Goal: Task Accomplishment & Management: Manage account settings

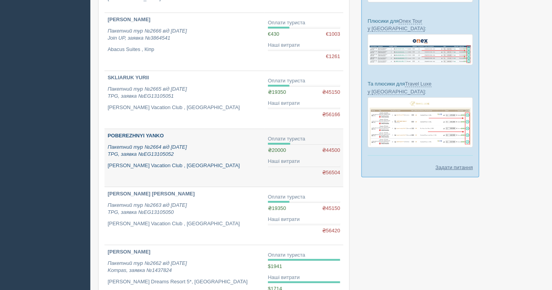
scroll to position [174, 0]
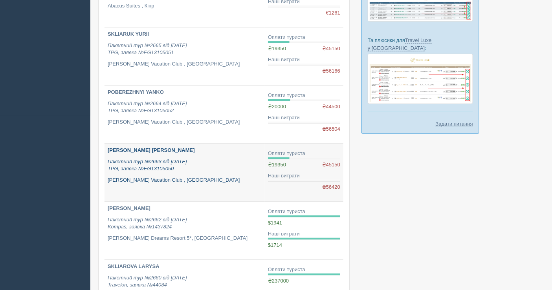
click at [203, 158] on p "Пакетний тур №2663 від 17.09.2025 TPG, заявка №EG13105050" at bounding box center [185, 165] width 154 height 15
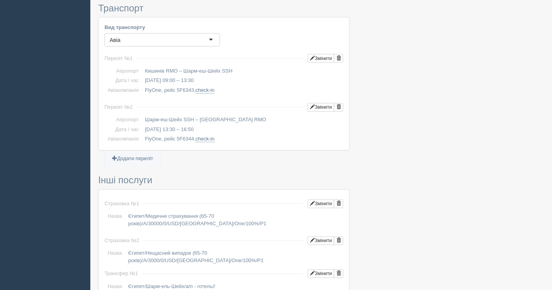
scroll to position [397, 0]
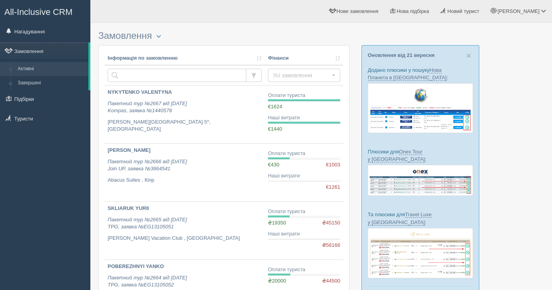
scroll to position [174, 0]
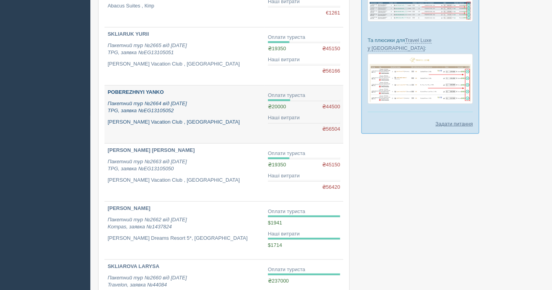
click at [214, 110] on p "Пакетний тур №2664 від 17.09.2025 TPG, заявка №EG13105052" at bounding box center [185, 107] width 154 height 15
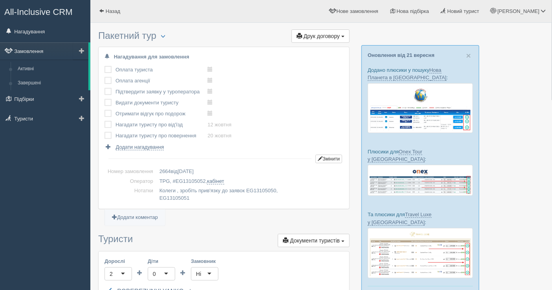
click at [32, 48] on link "Замовлення" at bounding box center [44, 50] width 88 height 17
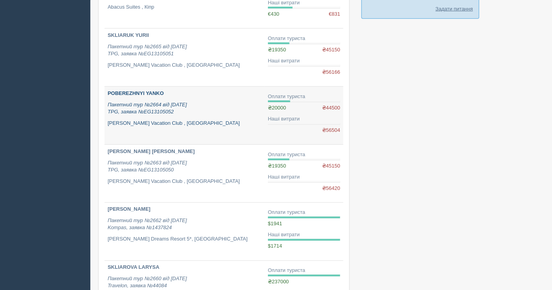
scroll to position [305, 0]
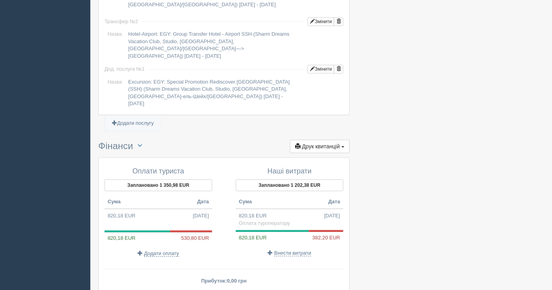
scroll to position [745, 0]
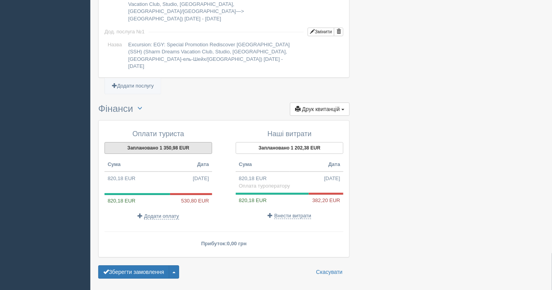
click at [152, 142] on button "Заплановано 1 350,98 EUR" at bounding box center [158, 148] width 108 height 12
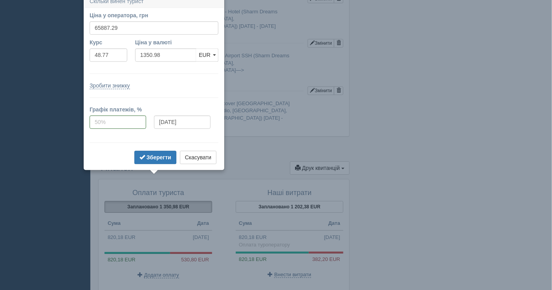
scroll to position [680, 0]
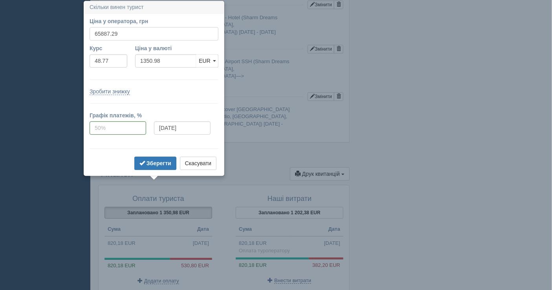
drag, startPoint x: 121, startPoint y: 28, endPoint x: 98, endPoint y: 31, distance: 22.9
click at [98, 31] on input "65887.29" at bounding box center [154, 33] width 129 height 13
type input "64500"
type input "1322.53"
click at [156, 157] on button "Зберегти" at bounding box center [155, 163] width 42 height 13
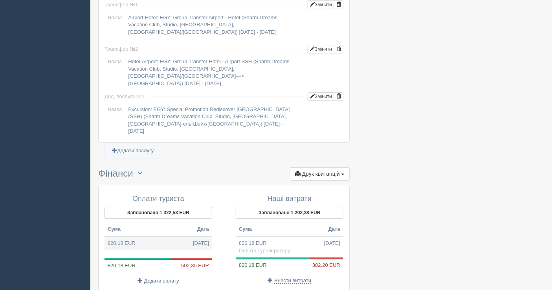
click at [120, 236] on td "820,18 EUR 18.09.2025" at bounding box center [158, 243] width 108 height 14
type input "40000.18"
type input "48.77"
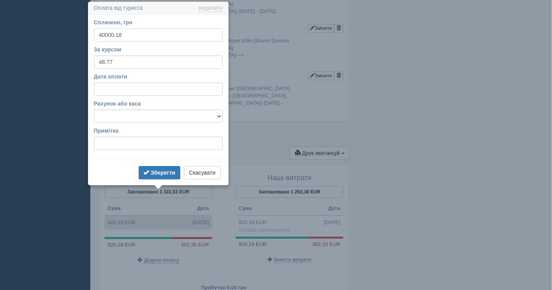
scroll to position [702, 0]
drag, startPoint x: 129, startPoint y: 35, endPoint x: 84, endPoint y: 38, distance: 45.3
type input "20000"
click at [161, 173] on b "Зберегти" at bounding box center [162, 172] width 25 height 6
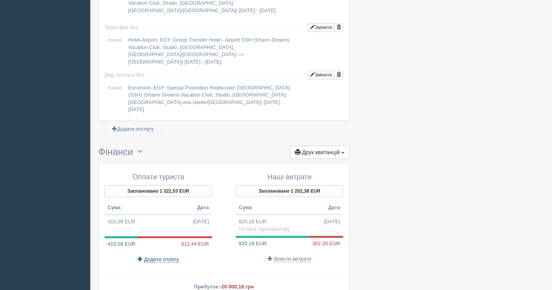
click at [158, 256] on span "Додати оплату" at bounding box center [161, 259] width 35 height 6
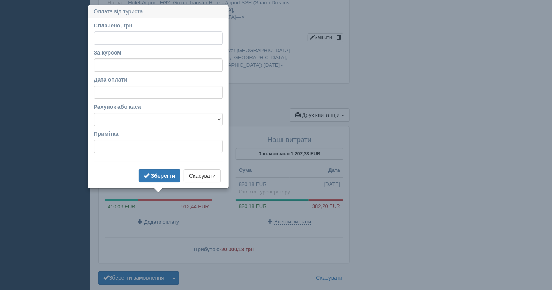
scroll to position [743, 0]
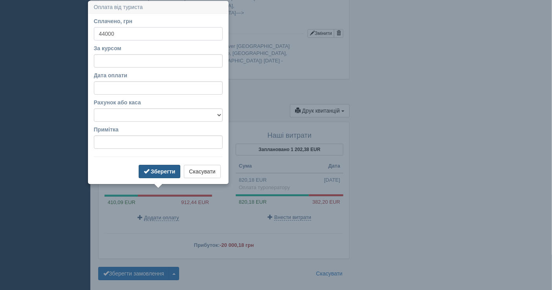
type input "44000"
click at [150, 169] on button "Зберегти" at bounding box center [160, 171] width 42 height 13
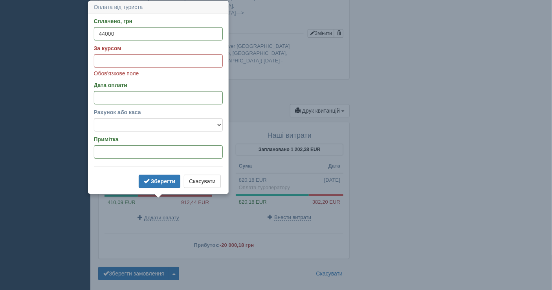
click at [164, 188] on div "Зберегти Скасувати" at bounding box center [158, 182] width 129 height 15
click at [162, 173] on form "Сплачено, грн 44000 За курсом Обов'язкове поле Дата оплати Рахунок або каса Бан…" at bounding box center [158, 103] width 129 height 173
click at [161, 179] on b "Зберегти" at bounding box center [163, 181] width 25 height 6
drag, startPoint x: 117, startPoint y: 64, endPoint x: 130, endPoint y: 4, distance: 61.0
click at [117, 64] on input "За курсом" at bounding box center [158, 60] width 129 height 13
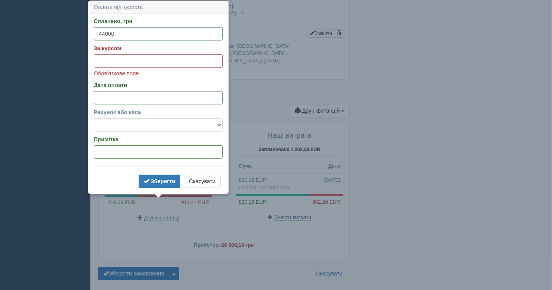
paste input "48.65"
type input "48.65"
click at [144, 125] on select "Банківський рахунок Готівкова каса" at bounding box center [158, 124] width 129 height 13
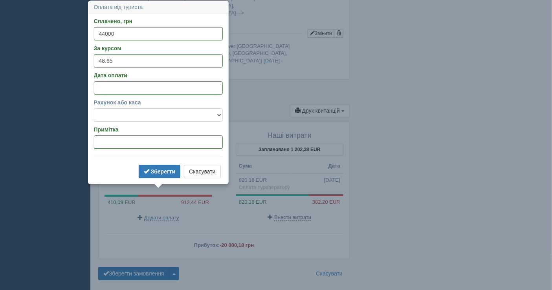
select select "1597"
click at [94, 108] on select "Банківський рахунок Готівкова каса" at bounding box center [158, 114] width 129 height 13
click at [157, 167] on button "Зберегти" at bounding box center [160, 171] width 42 height 13
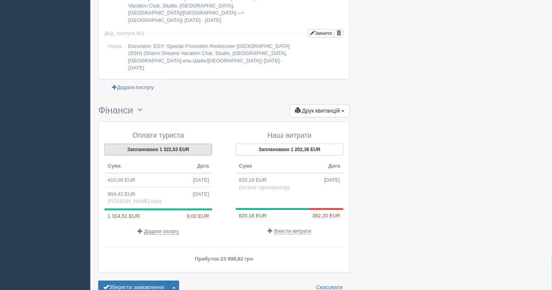
click at [161, 144] on button "Заплановано 1 322,53 EUR" at bounding box center [158, 150] width 108 height 12
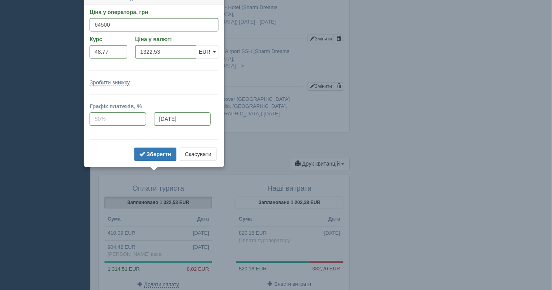
scroll to position [682, 0]
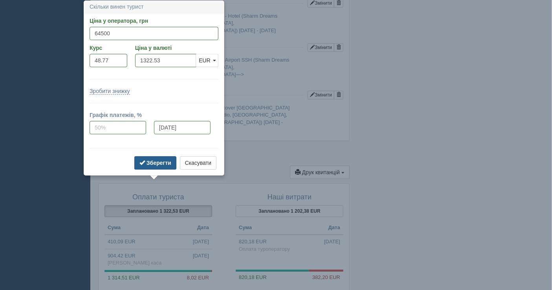
click at [156, 163] on b "Зберегти" at bounding box center [158, 163] width 25 height 6
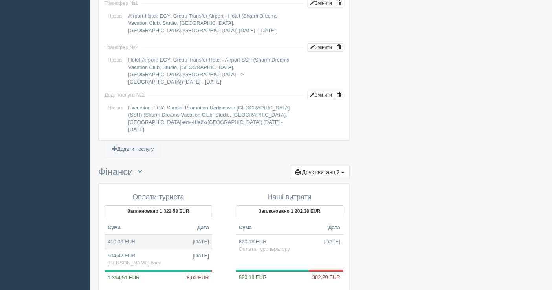
drag, startPoint x: 132, startPoint y: 215, endPoint x: 123, endPoint y: 215, distance: 8.6
click at [123, 235] on td "410,09 EUR 18.09.2025" at bounding box center [158, 242] width 108 height 14
type input "20000.00"
type input "48.77"
select select
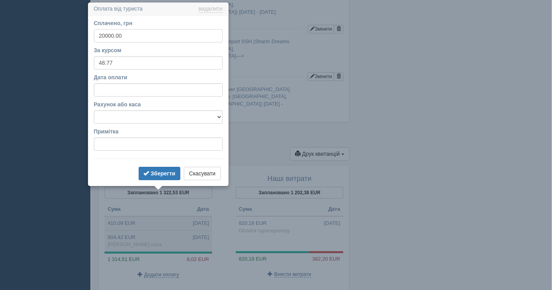
scroll to position [702, 0]
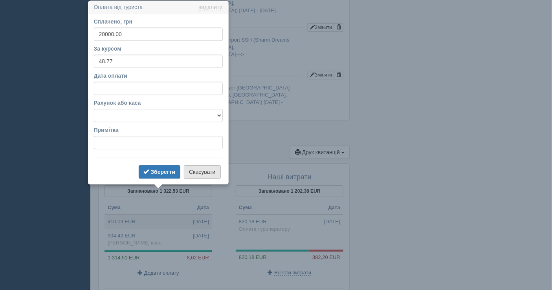
click at [194, 172] on button "Скасувати" at bounding box center [202, 171] width 37 height 13
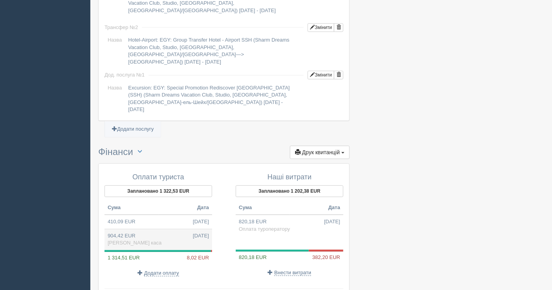
click at [165, 229] on td "904,42 EUR 25.09.2025 Готівкова каса" at bounding box center [158, 239] width 108 height 21
type input "44000.00"
type input "48.65"
select select "1597"
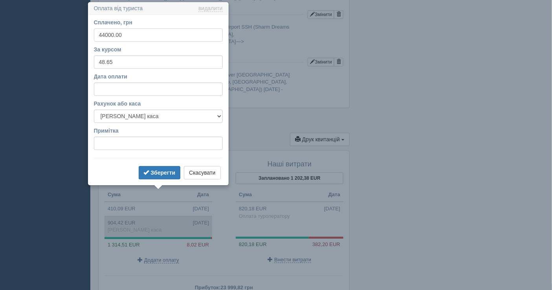
scroll to position [716, 0]
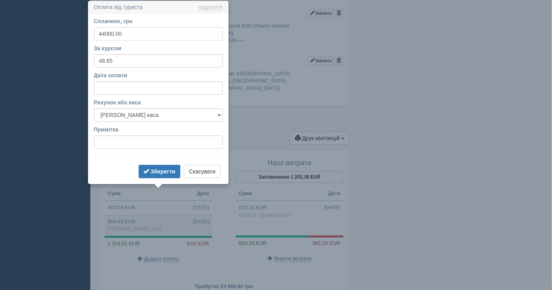
click at [108, 34] on input "44000.00" at bounding box center [158, 33] width 129 height 13
click at [151, 172] on b "Зберегти" at bounding box center [162, 171] width 25 height 6
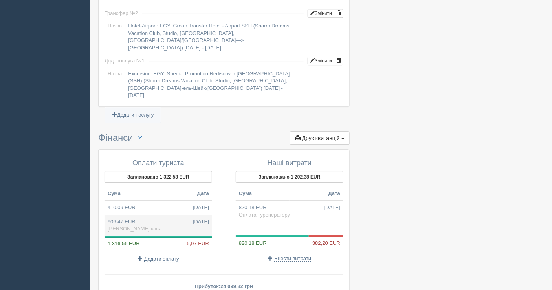
click at [133, 215] on td "906,47 EUR 25.09.2025 Готівкова каса" at bounding box center [158, 225] width 108 height 21
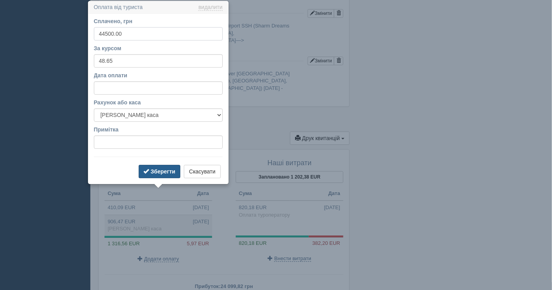
type input "44500.00"
click at [164, 166] on button "Зберегти" at bounding box center [160, 171] width 42 height 13
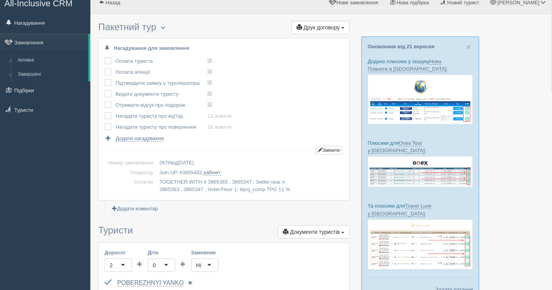
scroll to position [0, 0]
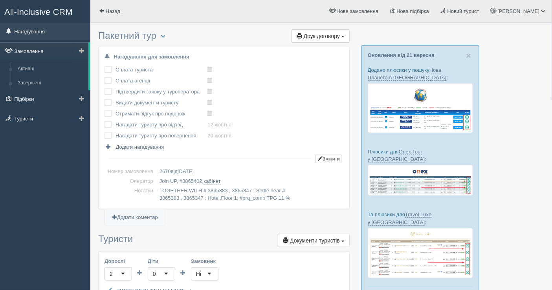
click at [30, 28] on link "Нагадування" at bounding box center [45, 31] width 90 height 17
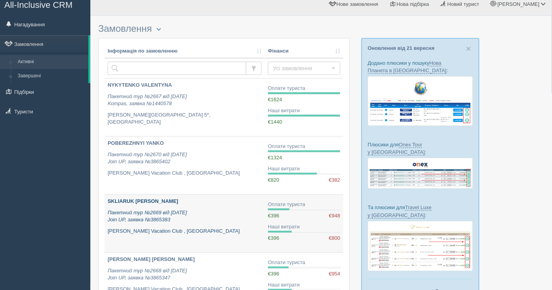
scroll to position [87, 0]
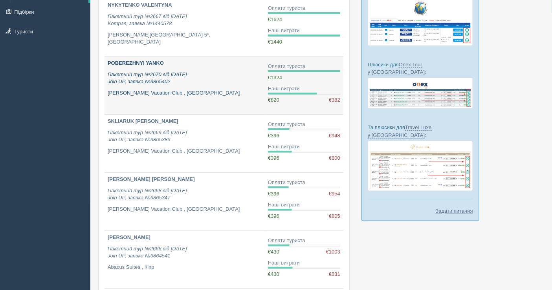
click at [180, 90] on p "Sharm Dreams Vacation Club , [GEOGRAPHIC_DATA]" at bounding box center [185, 93] width 154 height 7
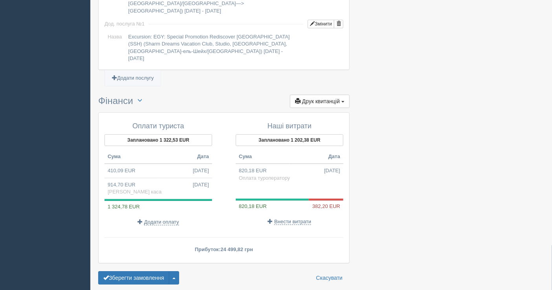
scroll to position [759, 0]
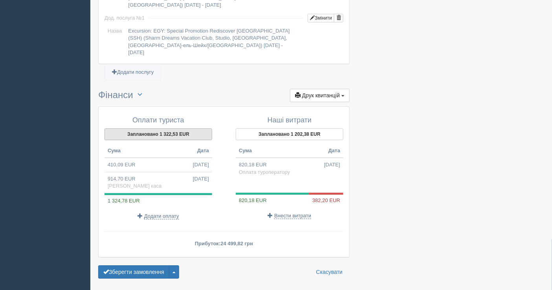
click at [157, 128] on button "Заплановано 1 322,53 EUR" at bounding box center [158, 134] width 108 height 12
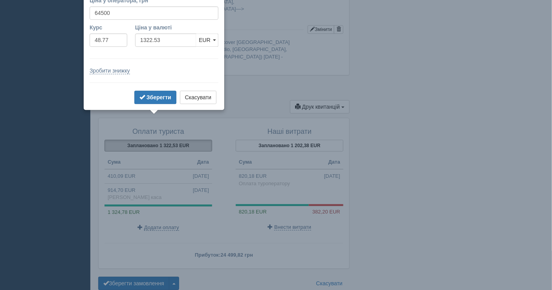
scroll to position [727, 0]
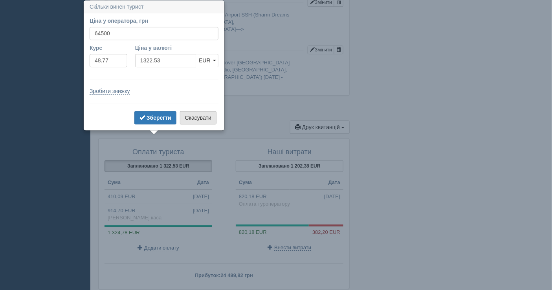
click at [199, 119] on button "Скасувати" at bounding box center [198, 117] width 37 height 13
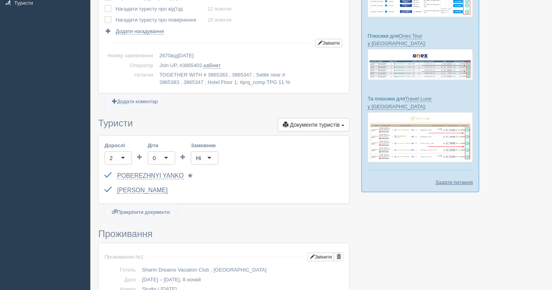
scroll to position [0, 0]
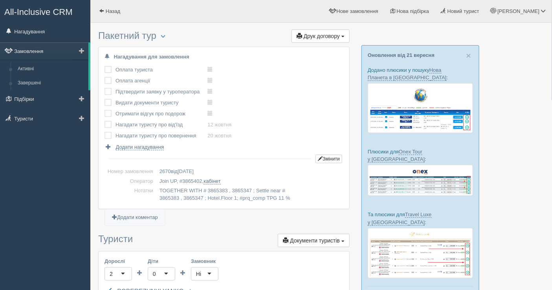
click at [36, 49] on link "Замовлення" at bounding box center [44, 50] width 88 height 17
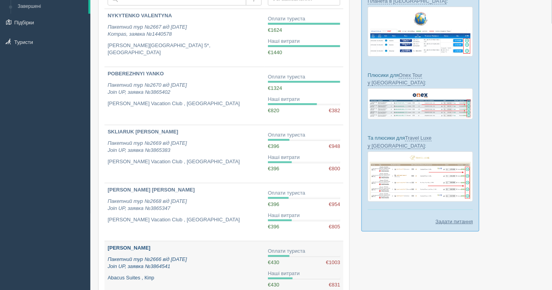
scroll to position [87, 0]
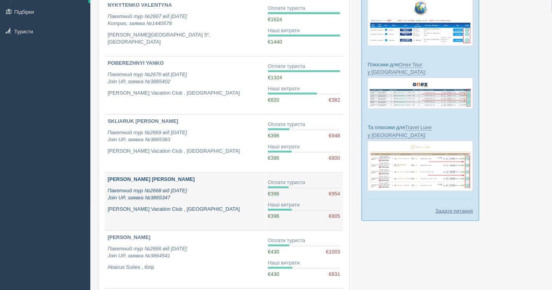
click at [195, 196] on p "Пакетний тур №2668 від [DATE] Join UP, заявка №3865347" at bounding box center [185, 194] width 154 height 15
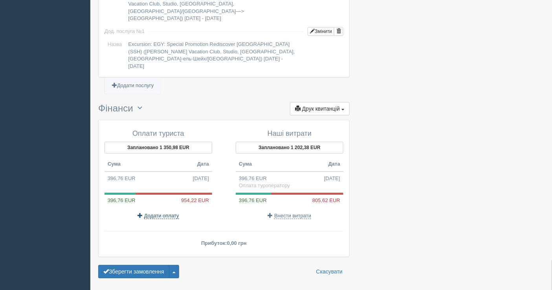
click at [154, 213] on span "Додати оплату" at bounding box center [161, 216] width 35 height 6
type input "[DATE]"
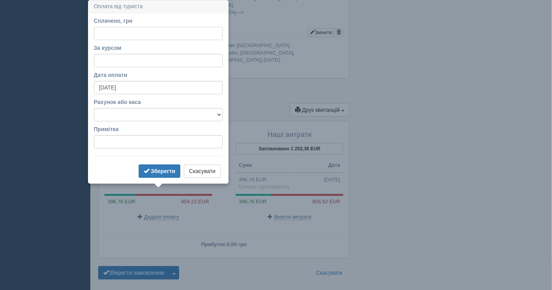
scroll to position [736, 0]
type input "44150"
click at [117, 58] on input "За курсом" at bounding box center [158, 60] width 129 height 13
paste input "48.65"
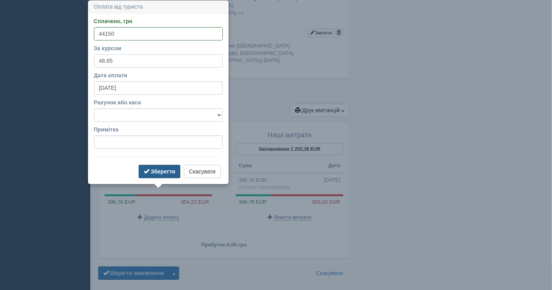
type input "48.65"
click at [164, 168] on b "Зберегти" at bounding box center [163, 171] width 25 height 6
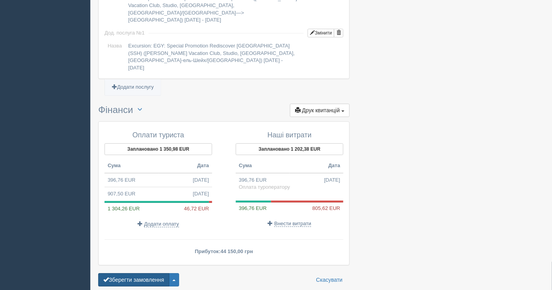
click at [138, 273] on button "Зберегти замовлення" at bounding box center [133, 279] width 71 height 13
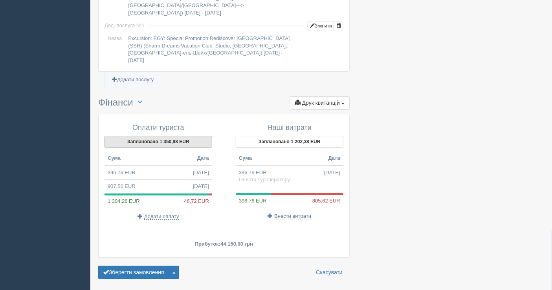
click at [147, 136] on button "Заплановано 1 350,98 EUR" at bounding box center [158, 142] width 108 height 12
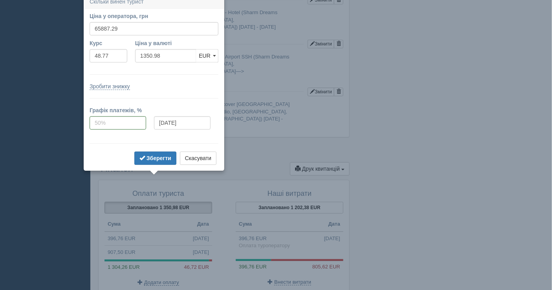
scroll to position [696, 0]
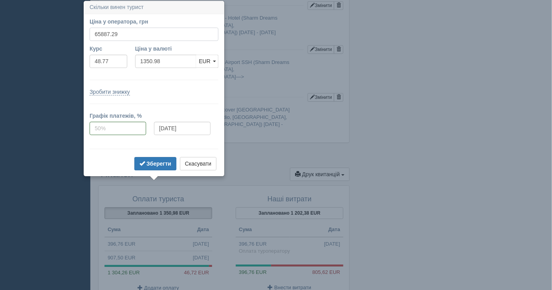
drag, startPoint x: 120, startPoint y: 35, endPoint x: 100, endPoint y: 33, distance: 20.1
click at [100, 33] on input "65887.29" at bounding box center [154, 33] width 129 height 13
click at [101, 31] on input "65400" at bounding box center [154, 33] width 129 height 13
type input "64500"
type input "1322.53"
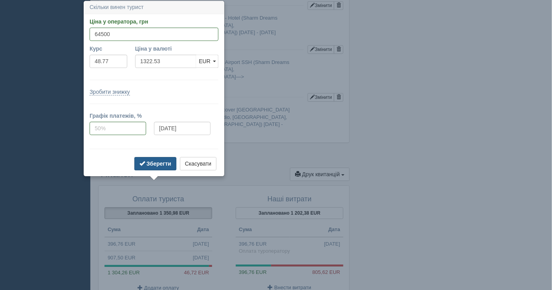
click at [150, 164] on b "Зберегти" at bounding box center [158, 164] width 25 height 6
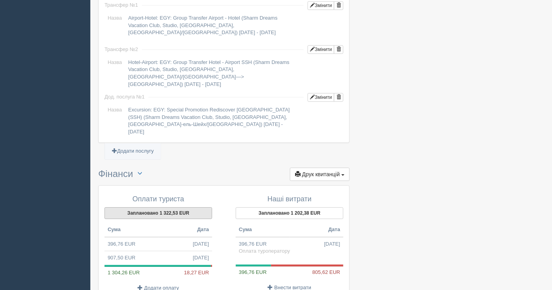
click at [154, 207] on button "Заплановано 1 322,53 EUR" at bounding box center [158, 213] width 108 height 12
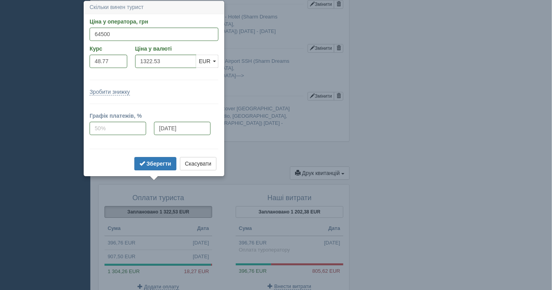
scroll to position [698, 0]
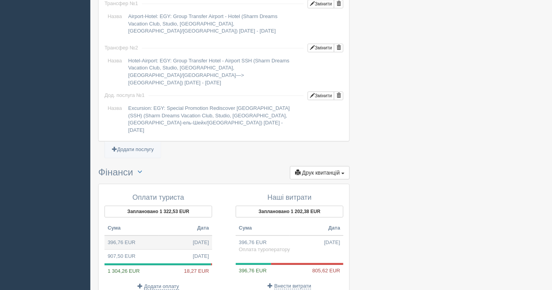
click at [174, 236] on td "396,76 EUR 18.09.2025" at bounding box center [158, 243] width 108 height 14
type input "19349.99"
type input "48.77"
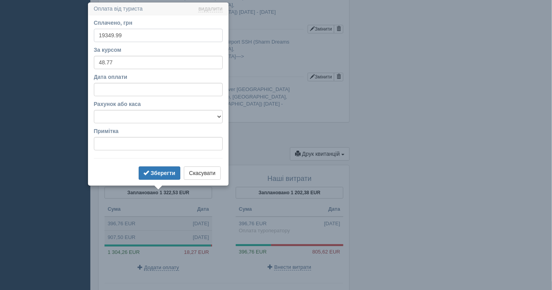
scroll to position [718, 0]
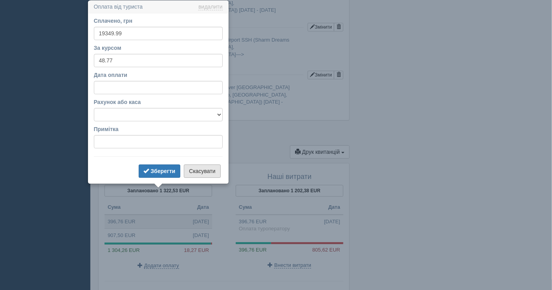
click at [203, 174] on button "Скасувати" at bounding box center [202, 171] width 37 height 13
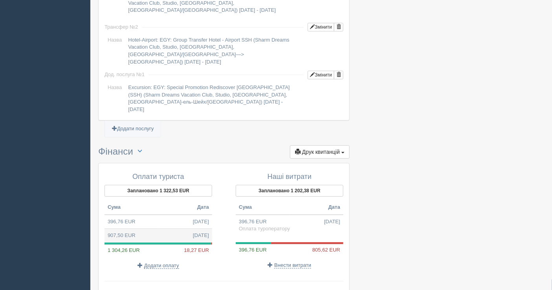
click at [152, 229] on td "907,50 EUR 25.09.2025" at bounding box center [158, 236] width 108 height 14
type input "44150.00"
type input "48.65"
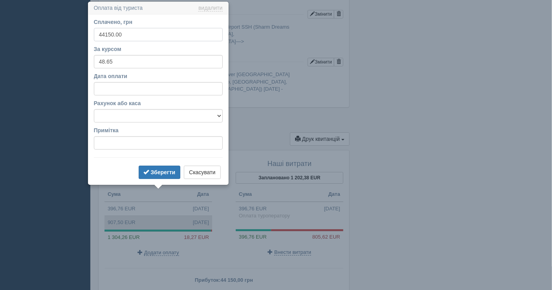
scroll to position [733, 0]
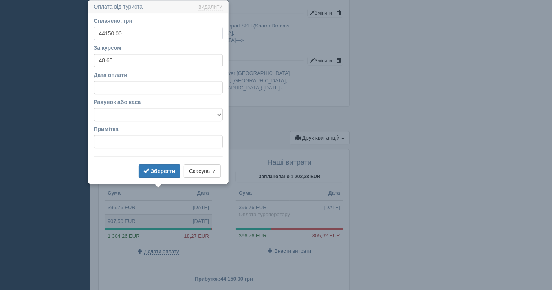
click at [105, 32] on input "44150.00" at bounding box center [158, 33] width 129 height 13
type input "45150.00"
click at [157, 168] on b "Зберегти" at bounding box center [162, 171] width 25 height 6
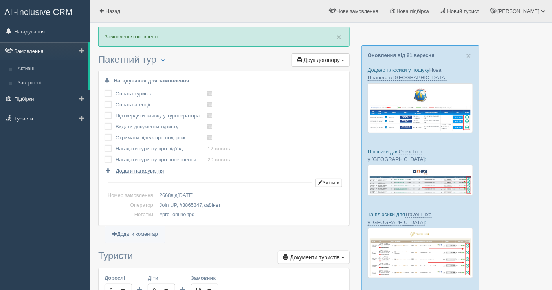
click at [33, 49] on link "Замовлення" at bounding box center [44, 50] width 88 height 17
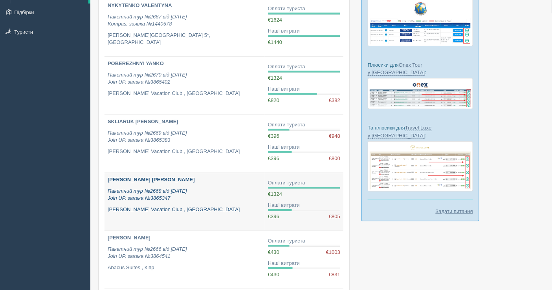
scroll to position [87, 0]
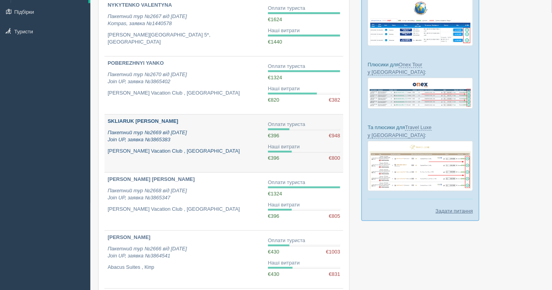
click at [205, 125] on div "SKLIARUK [PERSON_NAME] Пакетний тур №2669 від [DATE] Join UP, заявка №3865383 […" at bounding box center [185, 136] width 154 height 37
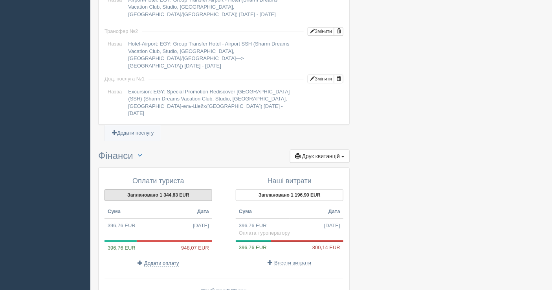
click at [150, 189] on button "Заплановано 1 344,83 EUR" at bounding box center [158, 195] width 108 height 12
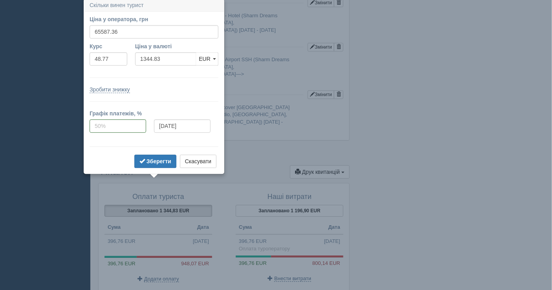
scroll to position [680, 0]
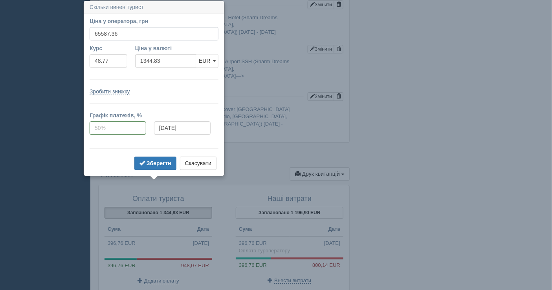
drag, startPoint x: 123, startPoint y: 32, endPoint x: 97, endPoint y: 33, distance: 25.5
click at [97, 33] on input "65587.36" at bounding box center [154, 33] width 129 height 13
type input "64500"
type input "1322.53"
click at [162, 163] on b "Зберегти" at bounding box center [158, 163] width 25 height 6
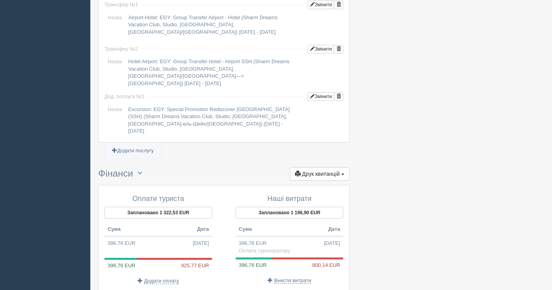
click at [159, 257] on div "Оплати туриста Заплановано 1 322,53 EUR Сума Дата 396,76 EUR 18.09.2025 396,76 …" at bounding box center [162, 239] width 123 height 97
click at [161, 278] on span "Додати оплату" at bounding box center [161, 281] width 35 height 6
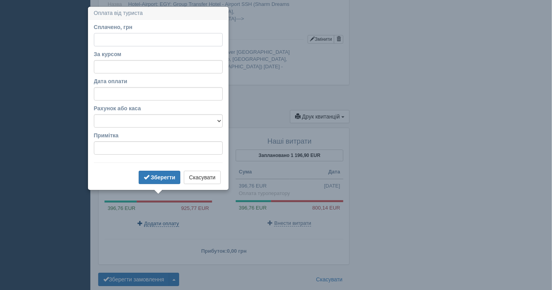
scroll to position [743, 0]
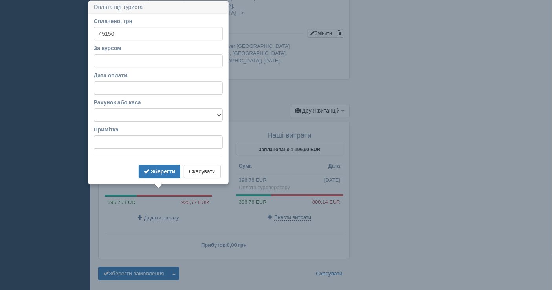
type input "45150"
click at [128, 63] on input "За курсом" at bounding box center [158, 60] width 129 height 13
paste input "48.65"
type input "48.65"
click at [161, 172] on b "Зберегти" at bounding box center [163, 171] width 25 height 6
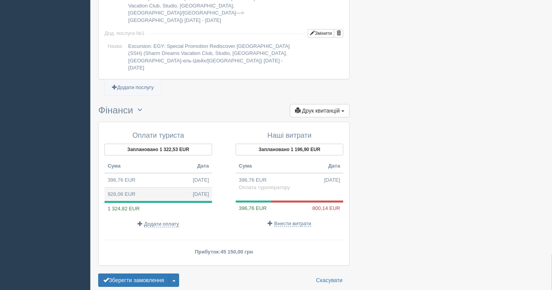
click at [152, 187] on td "928,06 EUR 25.09.2025" at bounding box center [158, 194] width 108 height 14
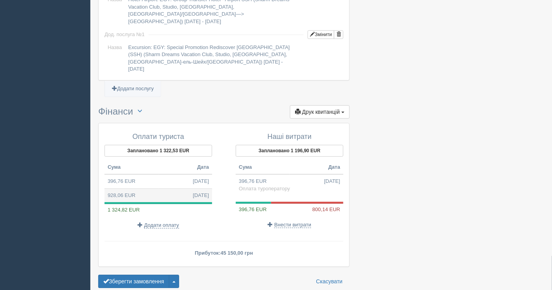
type input "45150.00"
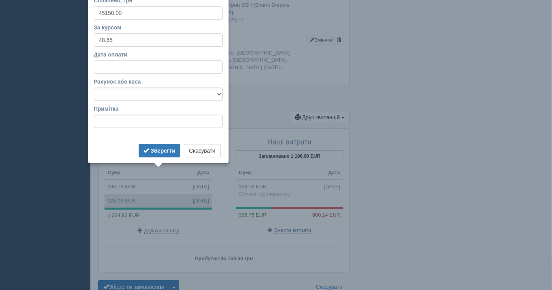
scroll to position [716, 0]
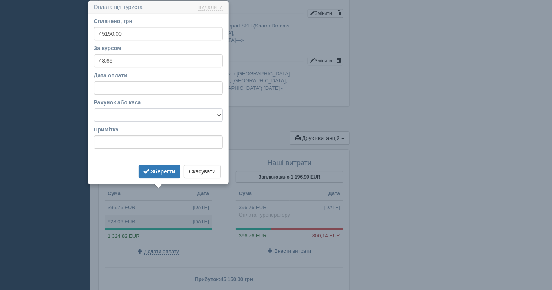
click at [156, 116] on select "Банківський рахунок Готівкова каса" at bounding box center [158, 114] width 129 height 13
select select "1598"
click at [94, 108] on select "Банківський рахунок Готівкова каса" at bounding box center [158, 114] width 129 height 13
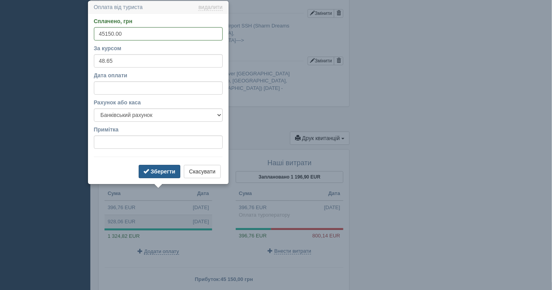
click at [162, 170] on b "Зберегти" at bounding box center [162, 171] width 25 height 6
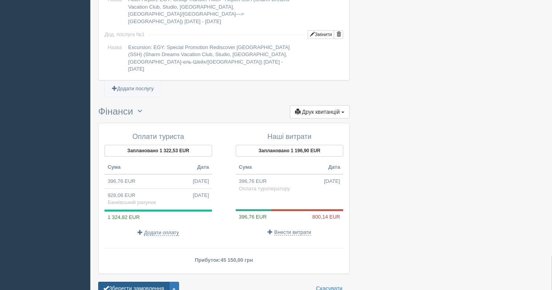
scroll to position [759, 0]
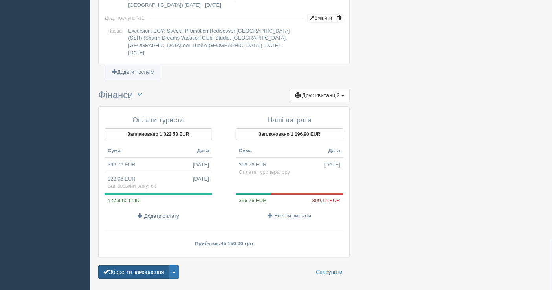
click at [138, 265] on button "Зберегти замовлення" at bounding box center [133, 271] width 71 height 13
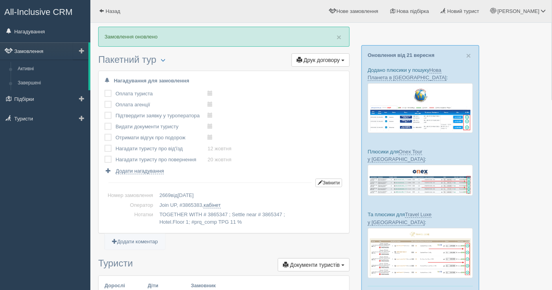
click at [38, 53] on link "Замовлення" at bounding box center [44, 50] width 88 height 17
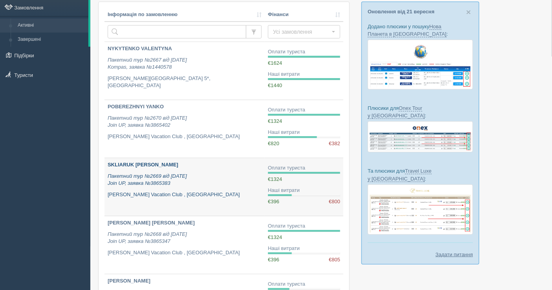
scroll to position [87, 0]
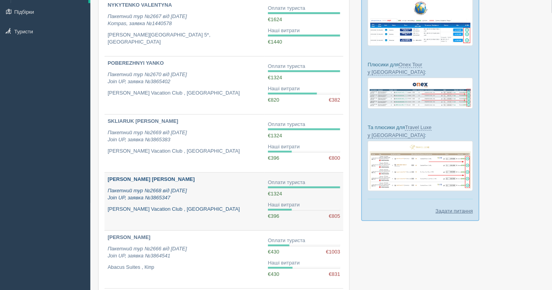
click at [212, 187] on p "Пакетний тур №2668 від [DATE] Join UP, заявка №3865347" at bounding box center [185, 194] width 154 height 15
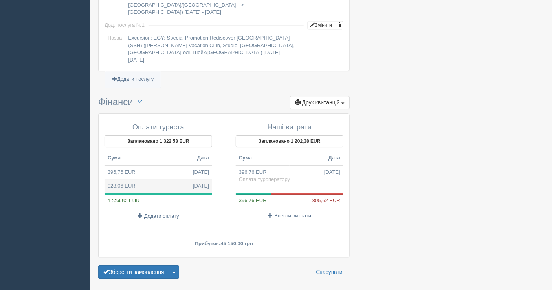
click at [148, 179] on td "928,06 EUR 25.09.2025" at bounding box center [158, 186] width 108 height 14
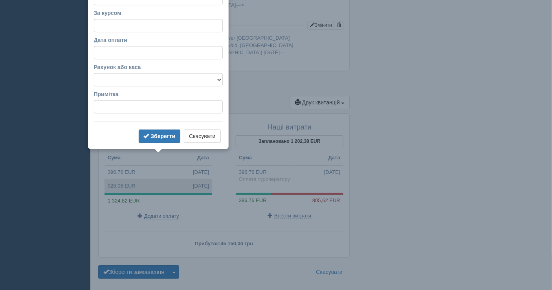
type input "45150.00"
type input "48.65"
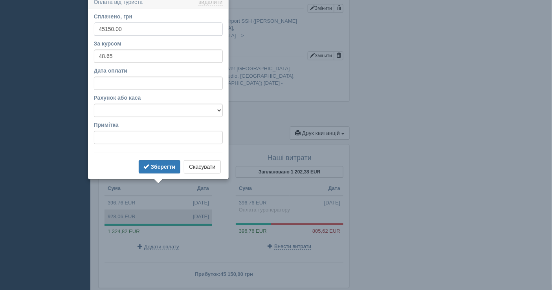
scroll to position [709, 0]
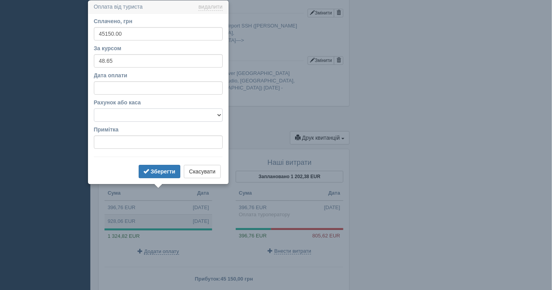
click at [133, 116] on select "Банківський рахунок Готівкова каса" at bounding box center [158, 114] width 129 height 13
select select "1597"
click at [94, 108] on select "Банківський рахунок Готівкова каса" at bounding box center [158, 114] width 129 height 13
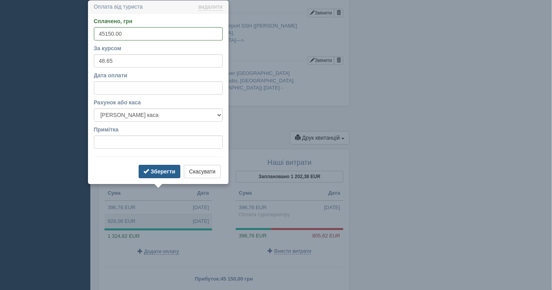
click at [163, 168] on b "Зберегти" at bounding box center [162, 171] width 25 height 6
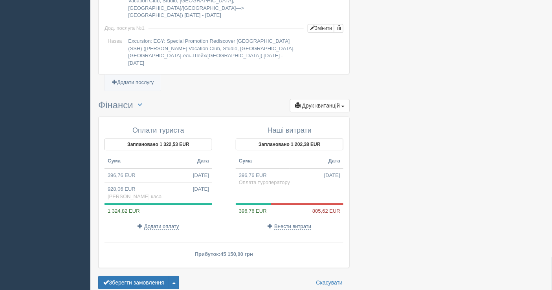
scroll to position [751, 0]
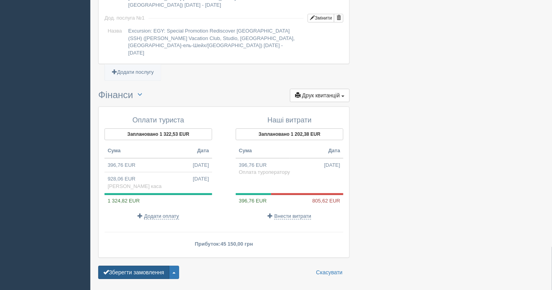
click at [137, 266] on button "Зберегти замовлення" at bounding box center [133, 272] width 71 height 13
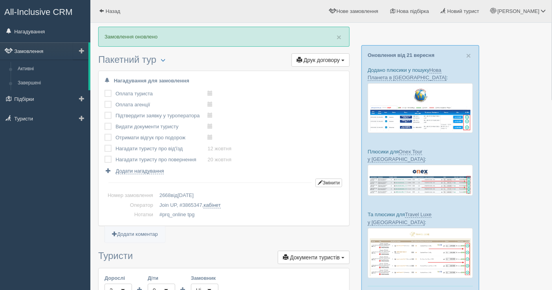
click at [36, 44] on link "Замовлення" at bounding box center [44, 50] width 88 height 17
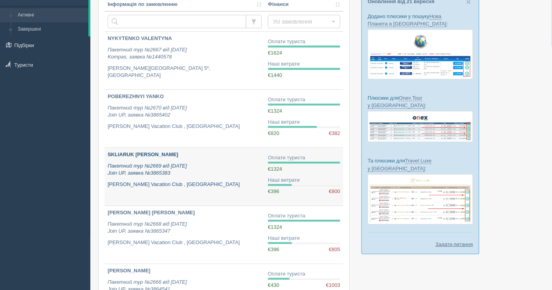
scroll to position [44, 0]
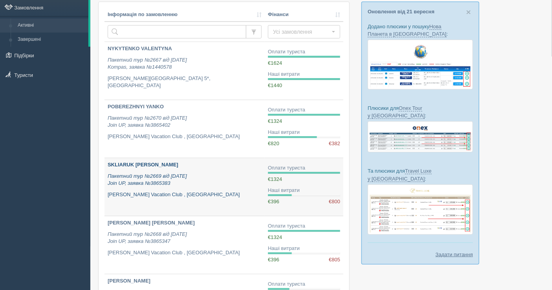
click at [216, 179] on p "Пакетний тур №2669 від 18.09.2025 Join UP, заявка №3865383" at bounding box center [185, 180] width 154 height 15
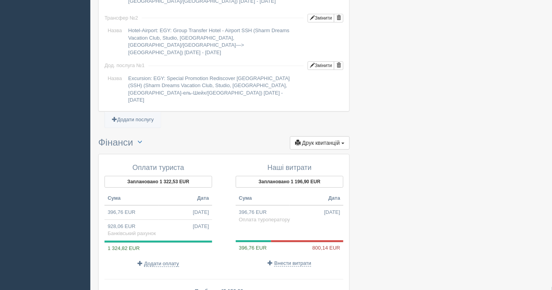
scroll to position [759, 0]
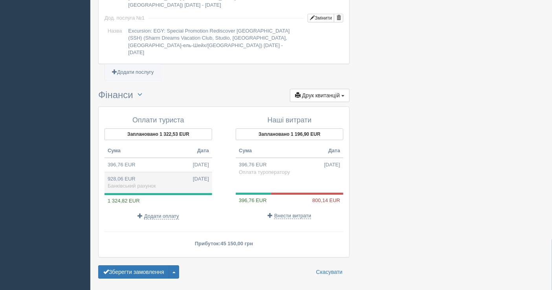
click at [148, 172] on td "928,06 EUR [DATE] Банківський рахунок" at bounding box center [158, 182] width 108 height 21
type input "45150.00"
type input "48.65"
select select "1598"
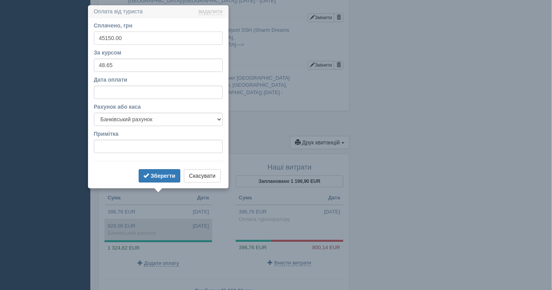
scroll to position [716, 0]
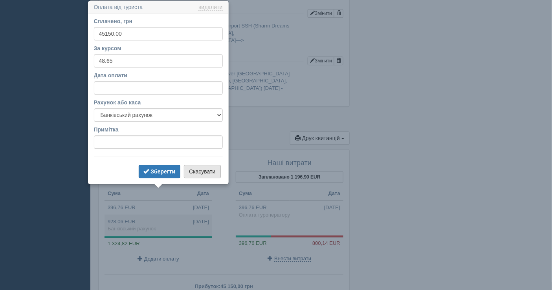
click at [202, 171] on button "Скасувати" at bounding box center [202, 171] width 37 height 13
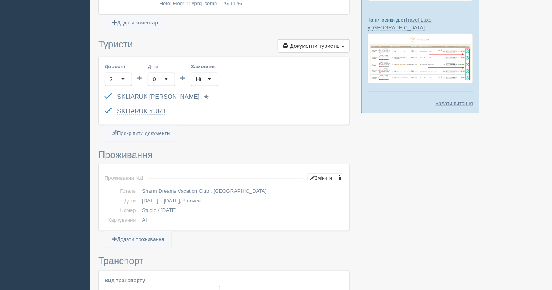
scroll to position [192, 0]
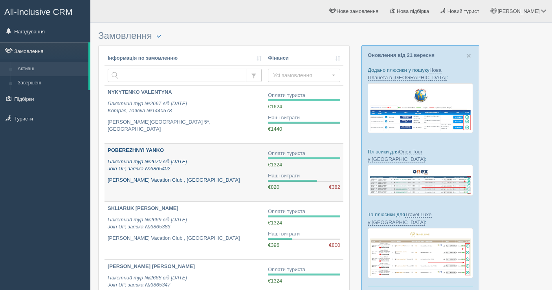
scroll to position [44, 0]
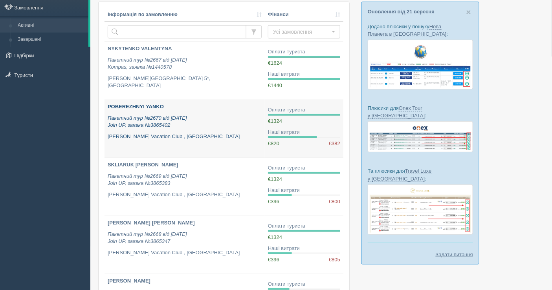
click at [232, 128] on p "Пакетний тур №2670 від 18.09.2025 Join UP, заявка №3865402" at bounding box center [185, 122] width 154 height 15
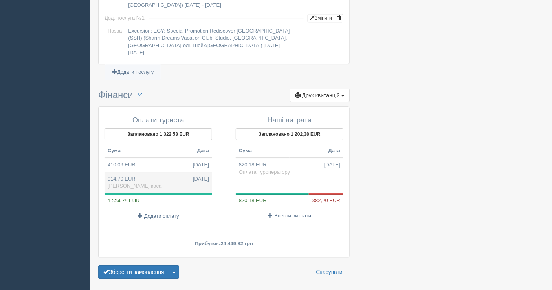
click at [135, 172] on td "914,70 EUR [DATE] [PERSON_NAME] каса" at bounding box center [158, 182] width 108 height 21
type input "44500.00"
type input "48.65"
select select "1597"
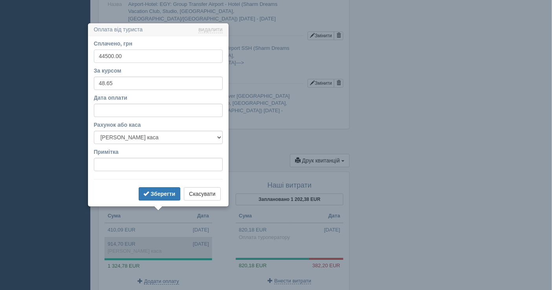
scroll to position [716, 0]
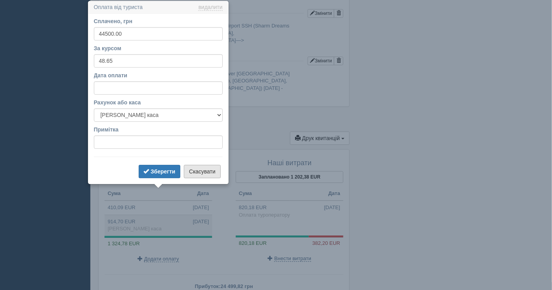
click at [196, 170] on button "Скасувати" at bounding box center [202, 171] width 37 height 13
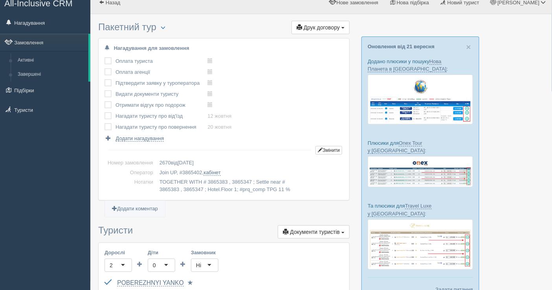
scroll to position [0, 0]
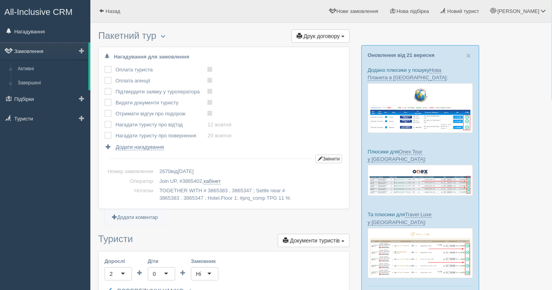
click at [44, 51] on link "Замовлення" at bounding box center [44, 50] width 88 height 17
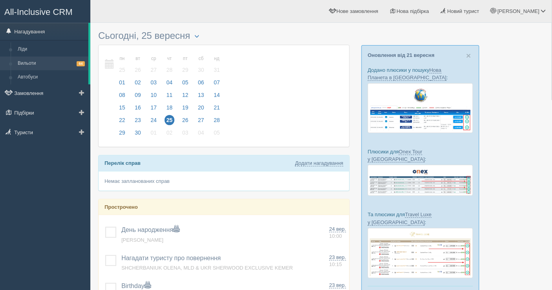
click at [37, 63] on link "Вильоти 64" at bounding box center [51, 64] width 74 height 14
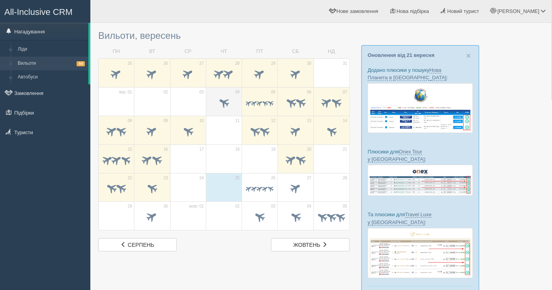
click at [238, 103] on td "04" at bounding box center [224, 101] width 36 height 29
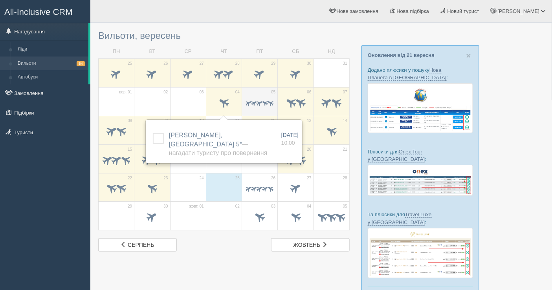
click at [250, 100] on span at bounding box center [248, 102] width 7 height 7
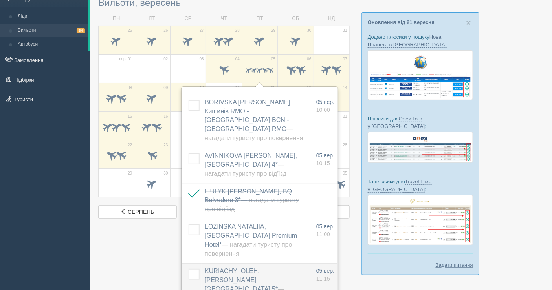
scroll to position [44, 0]
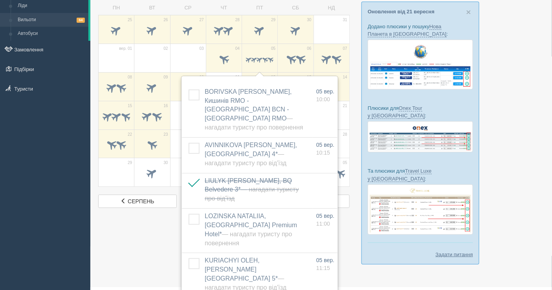
click at [62, 193] on div "All-Inclusive CRM Нагадування Ліди Вильоти 64 Автобуси" at bounding box center [45, 101] width 90 height 290
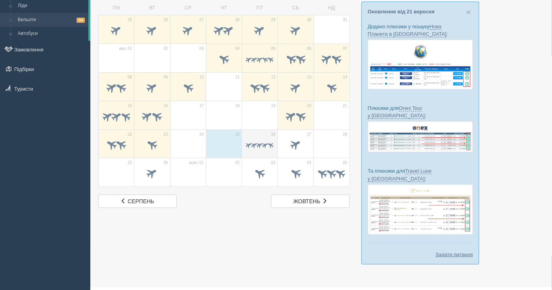
click at [268, 138] on div at bounding box center [259, 146] width 27 height 16
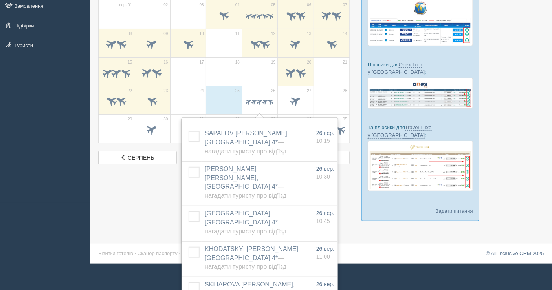
click at [347, 188] on div at bounding box center [321, 84] width 446 height 289
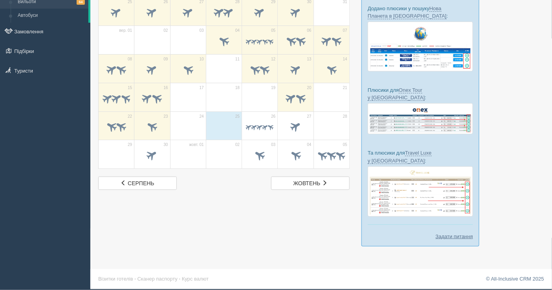
scroll to position [46, 0]
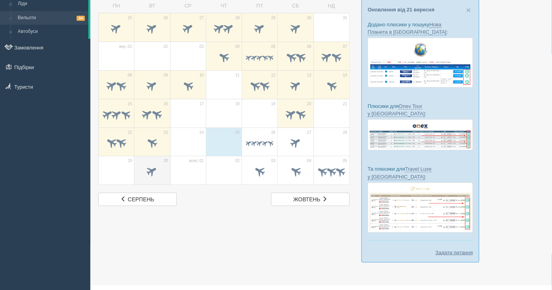
click at [147, 164] on div at bounding box center [151, 172] width 27 height 16
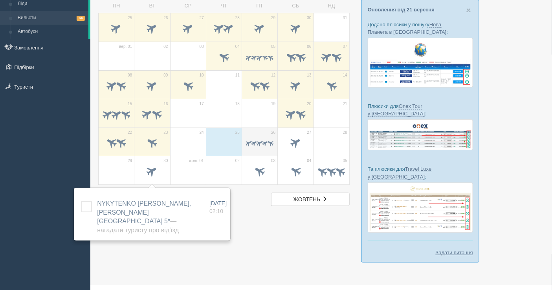
click at [248, 138] on div at bounding box center [259, 144] width 27 height 16
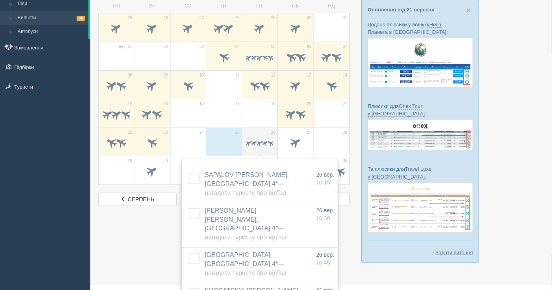
scroll to position [87, 0]
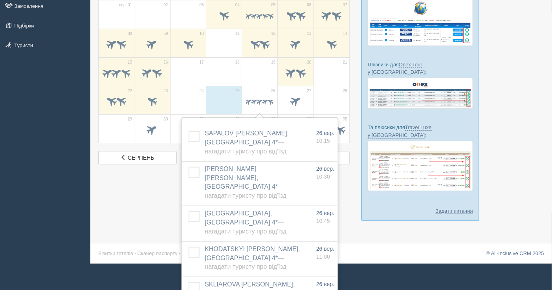
click at [138, 199] on div at bounding box center [321, 84] width 446 height 289
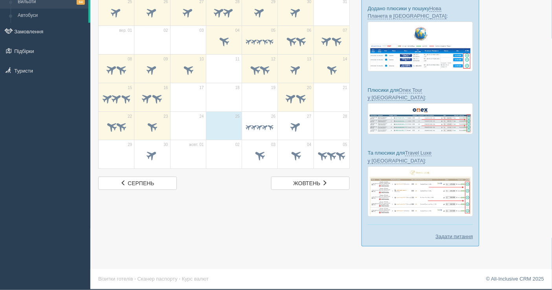
scroll to position [46, 0]
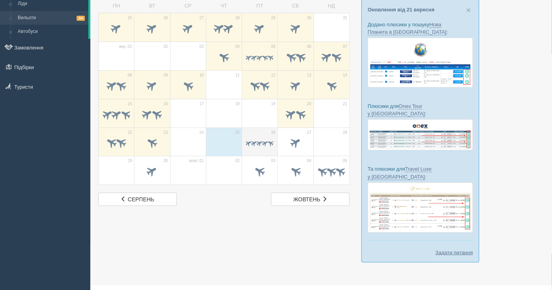
click at [260, 141] on span at bounding box center [259, 143] width 7 height 7
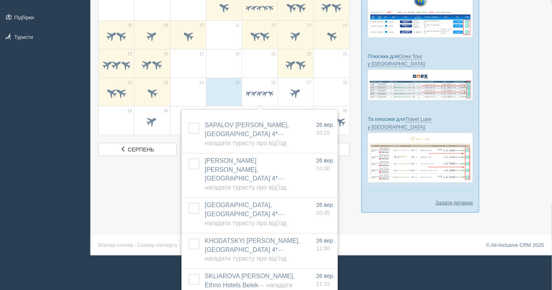
scroll to position [100, 0]
